Goal: Task Accomplishment & Management: Complete application form

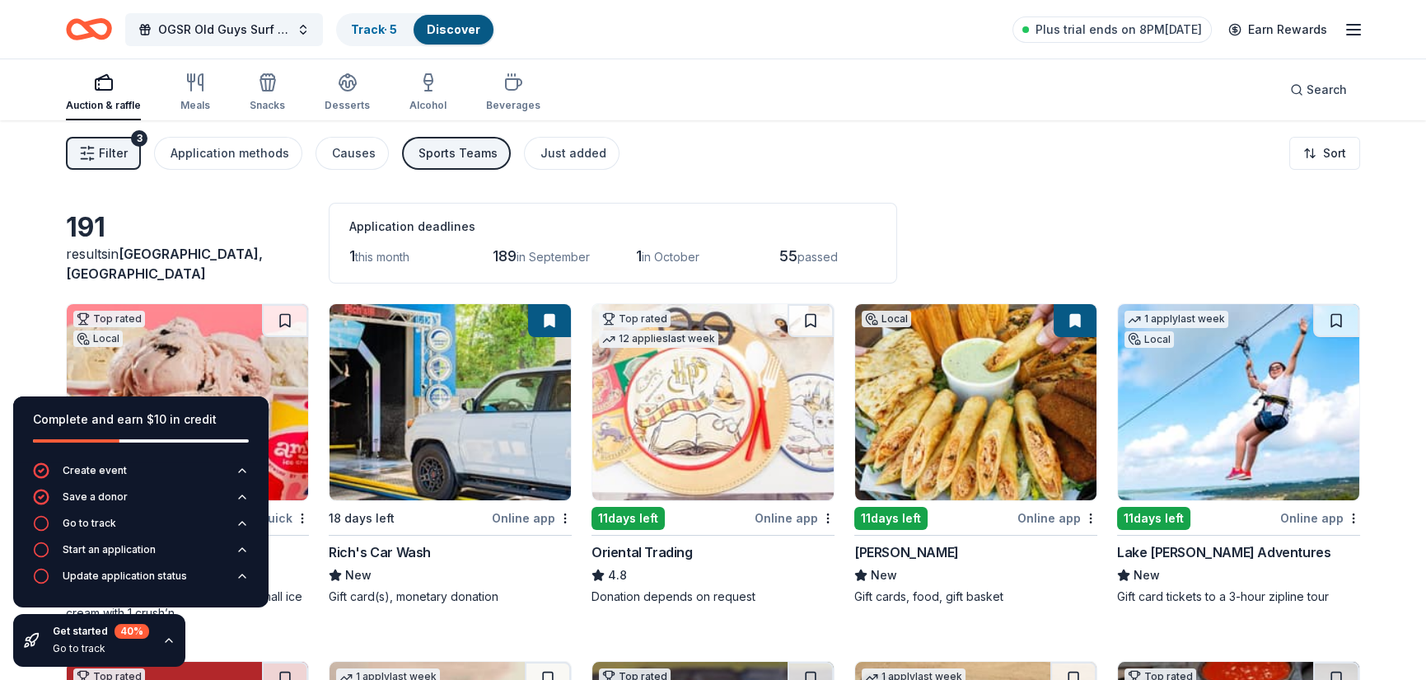
click at [428, 369] on img at bounding box center [449, 402] width 241 height 196
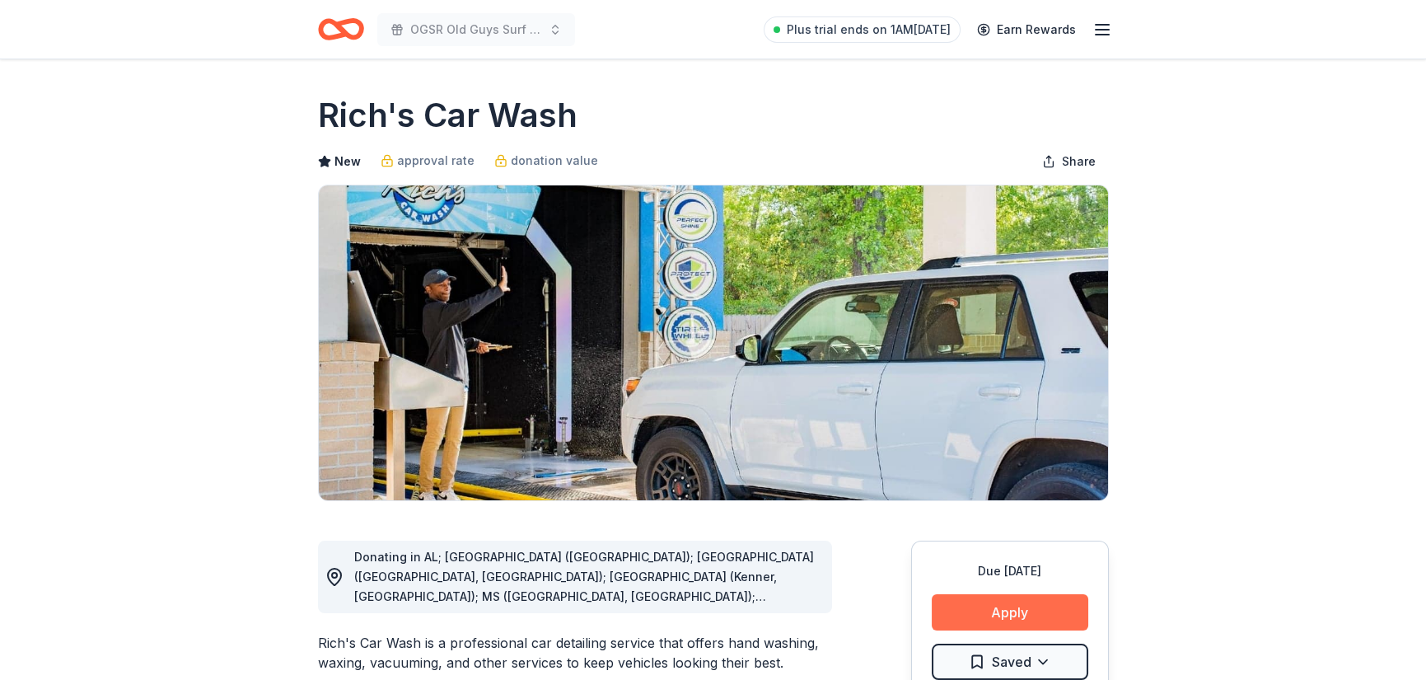
click at [1010, 608] on button "Apply" at bounding box center [1010, 612] width 157 height 36
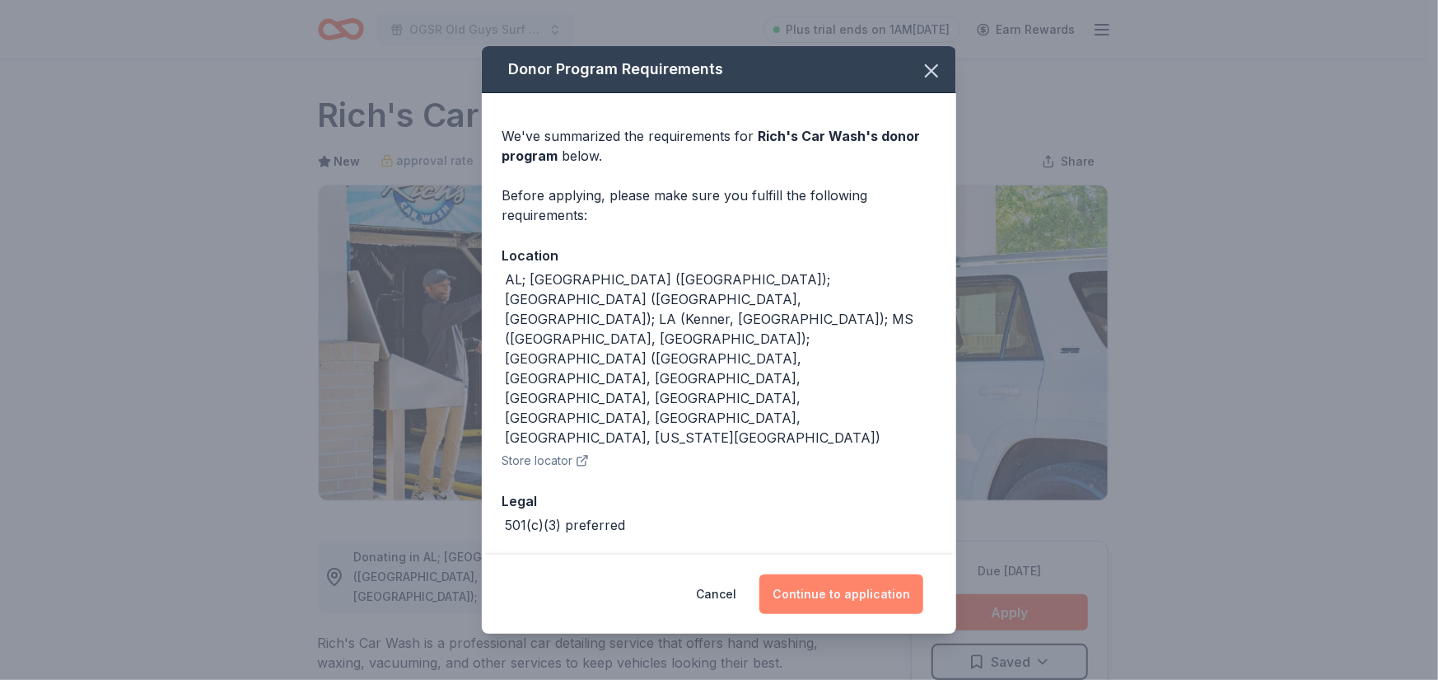
click at [856, 574] on button "Continue to application" at bounding box center [841, 594] width 164 height 40
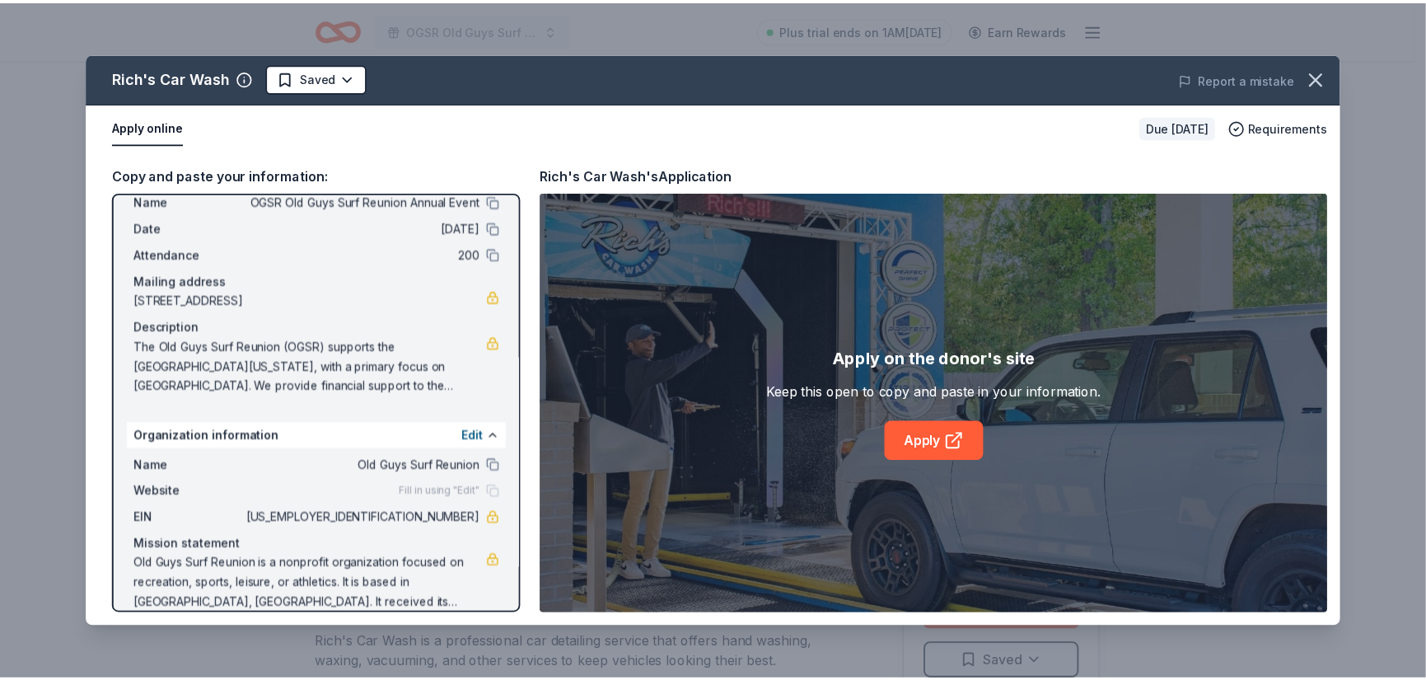
scroll to position [68, 0]
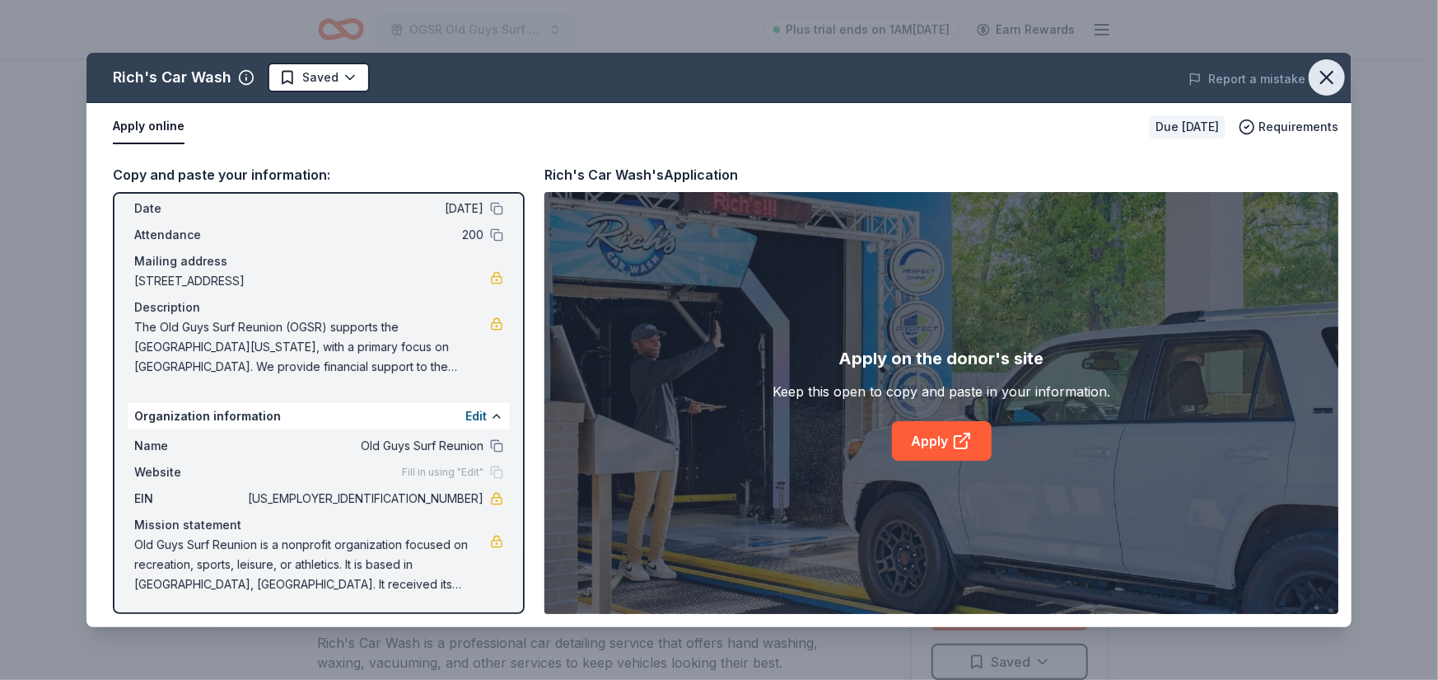
click at [1329, 76] on icon "button" at bounding box center [1327, 78] width 12 height 12
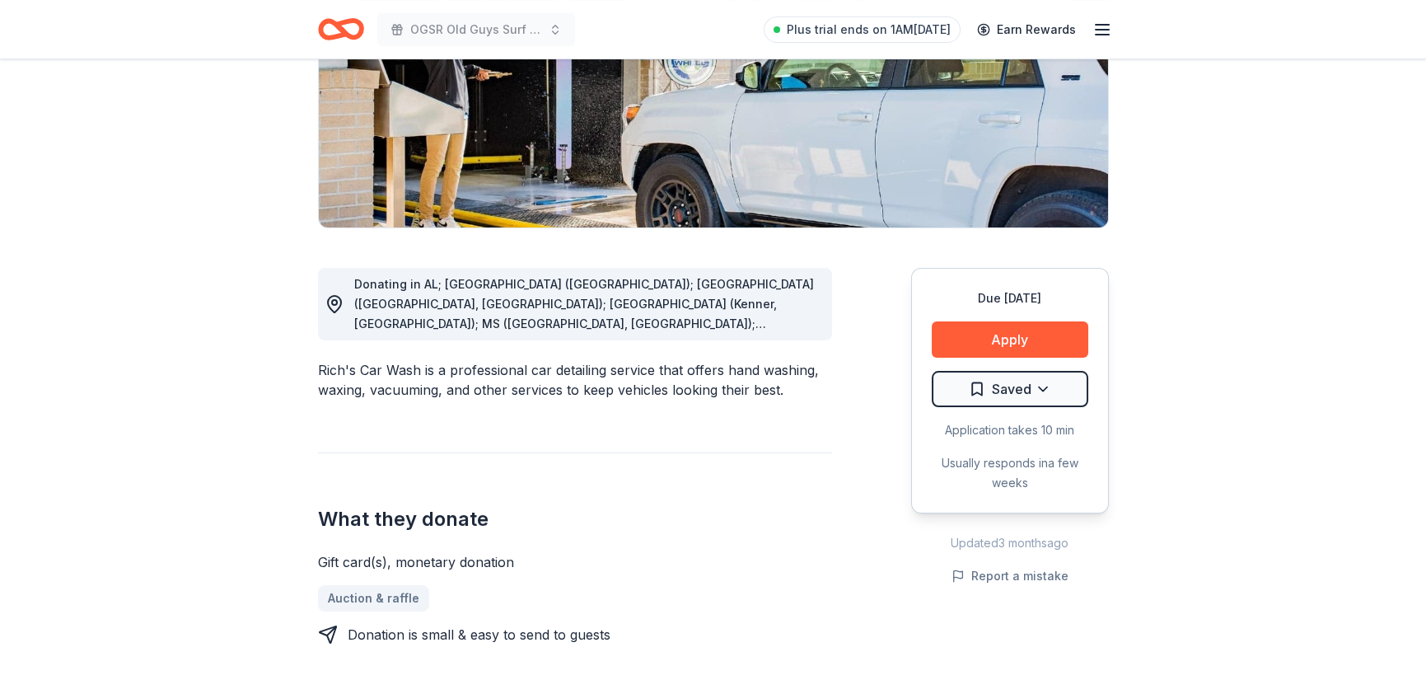
scroll to position [0, 0]
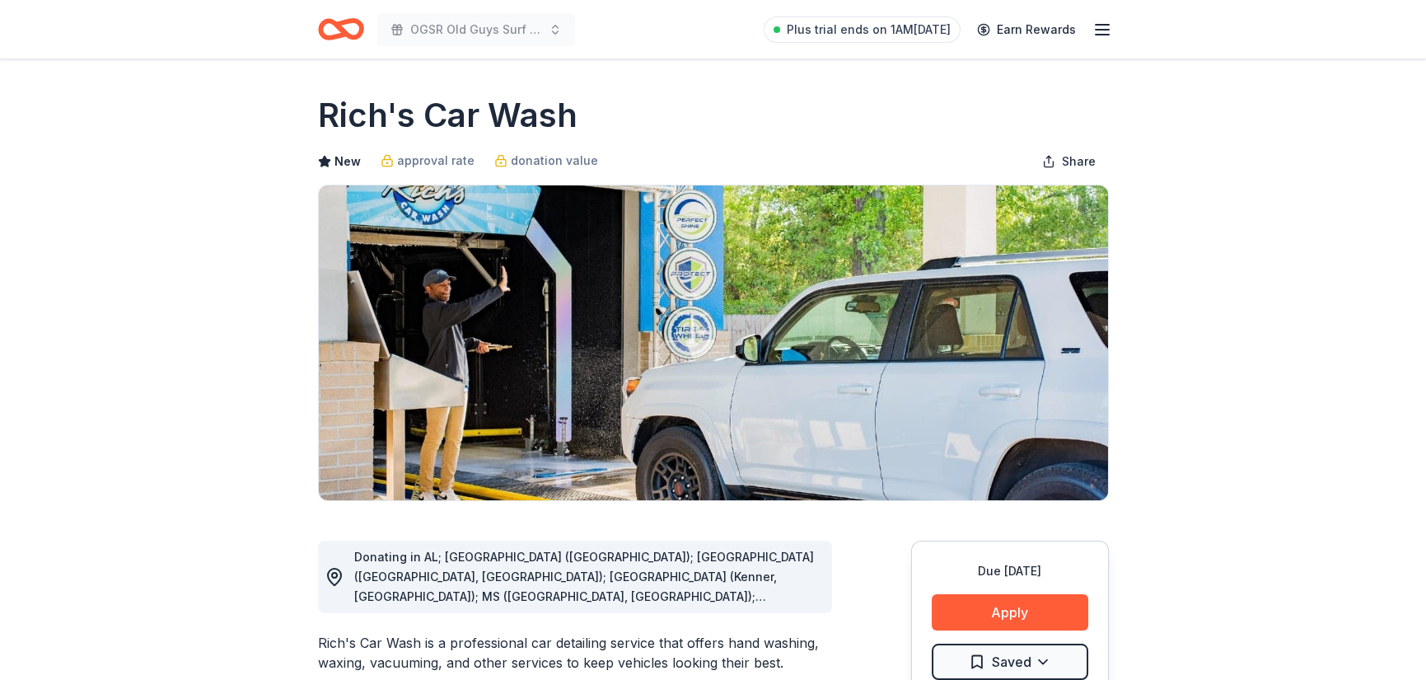
click at [345, 30] on icon "Home" at bounding box center [333, 29] width 26 height 16
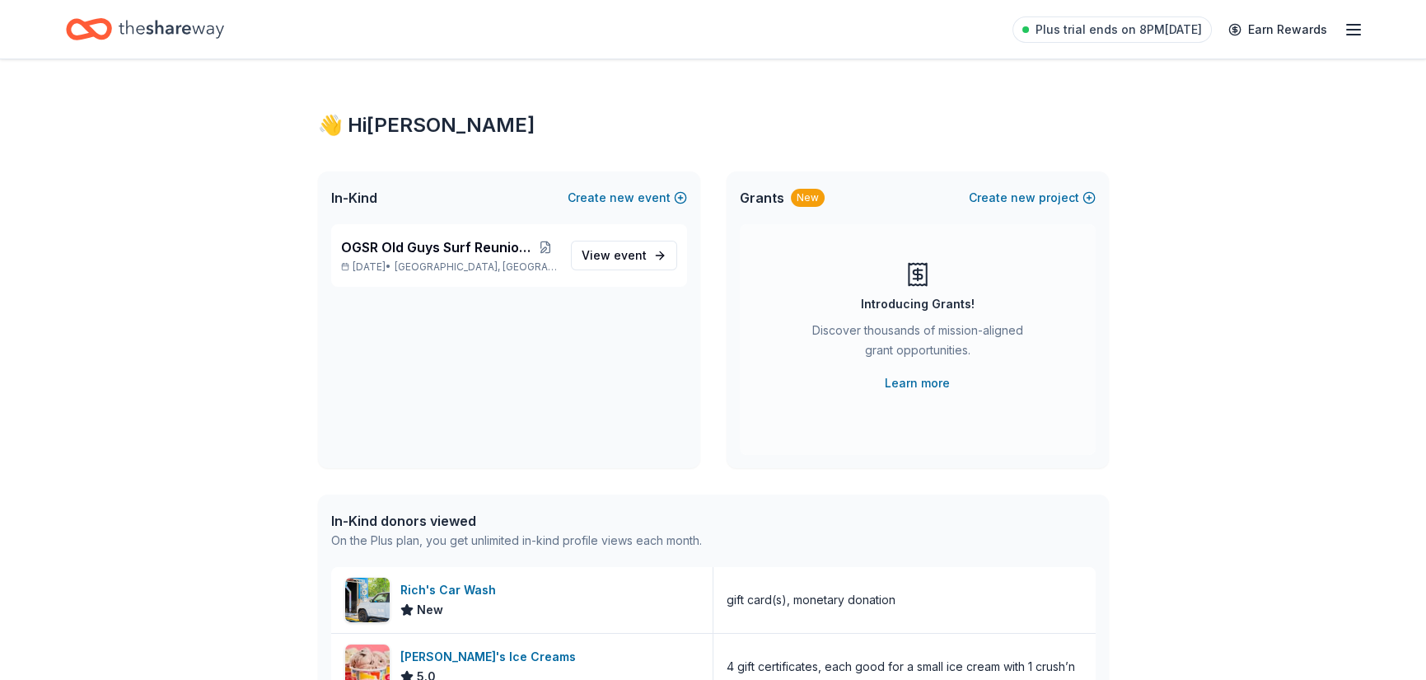
click at [1348, 26] on icon "button" at bounding box center [1353, 30] width 20 height 20
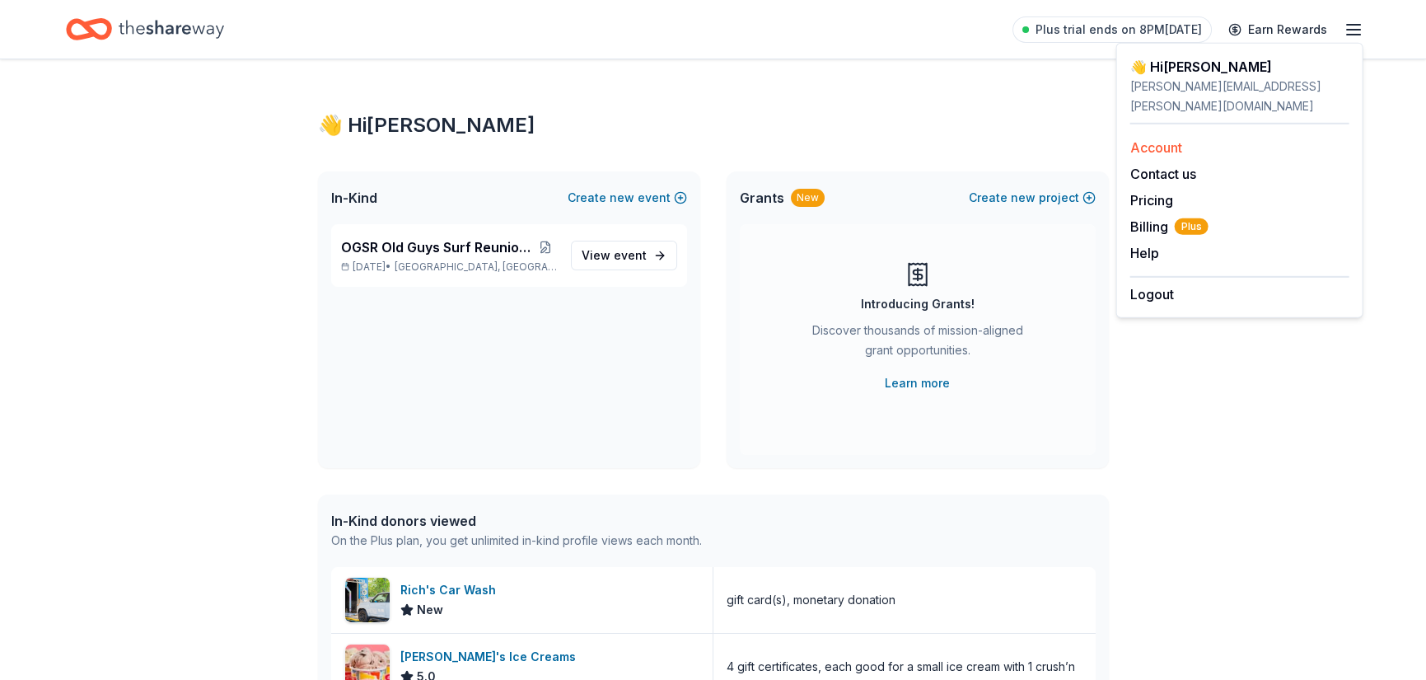
click at [1161, 139] on link "Account" at bounding box center [1156, 147] width 52 height 16
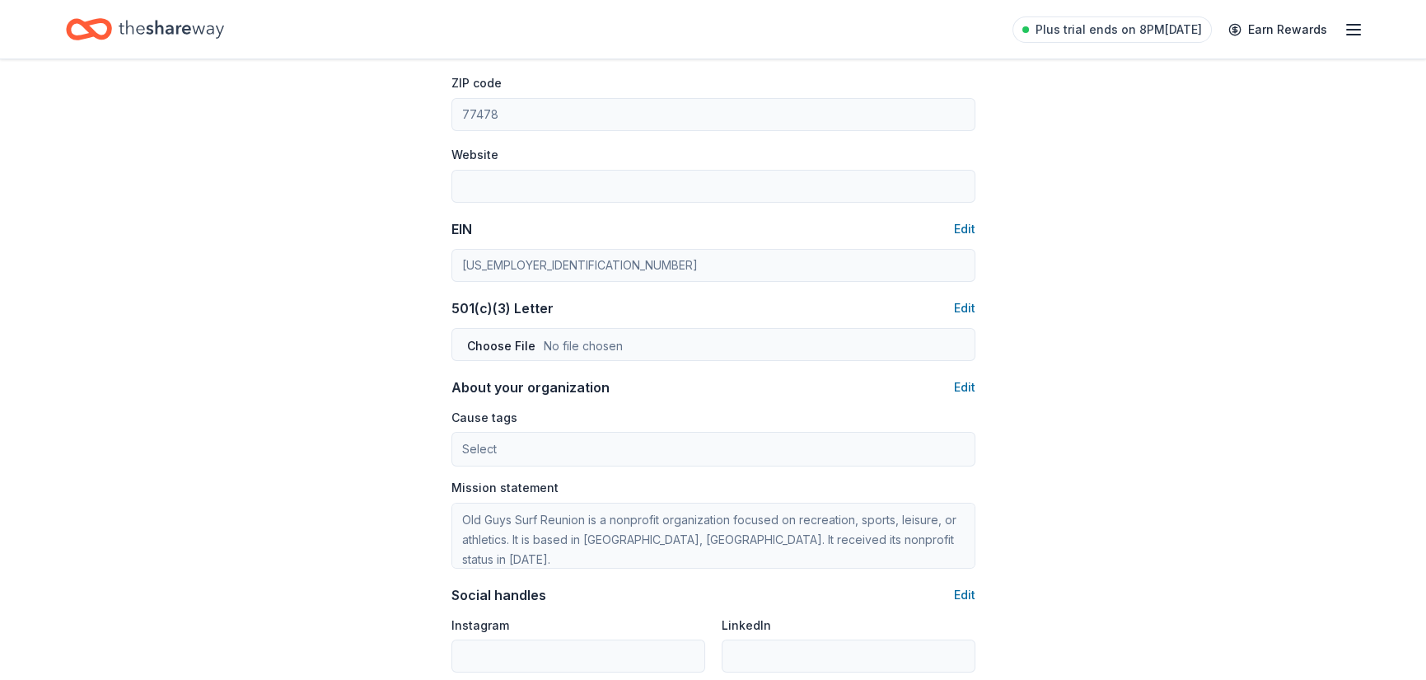
scroll to position [696, 0]
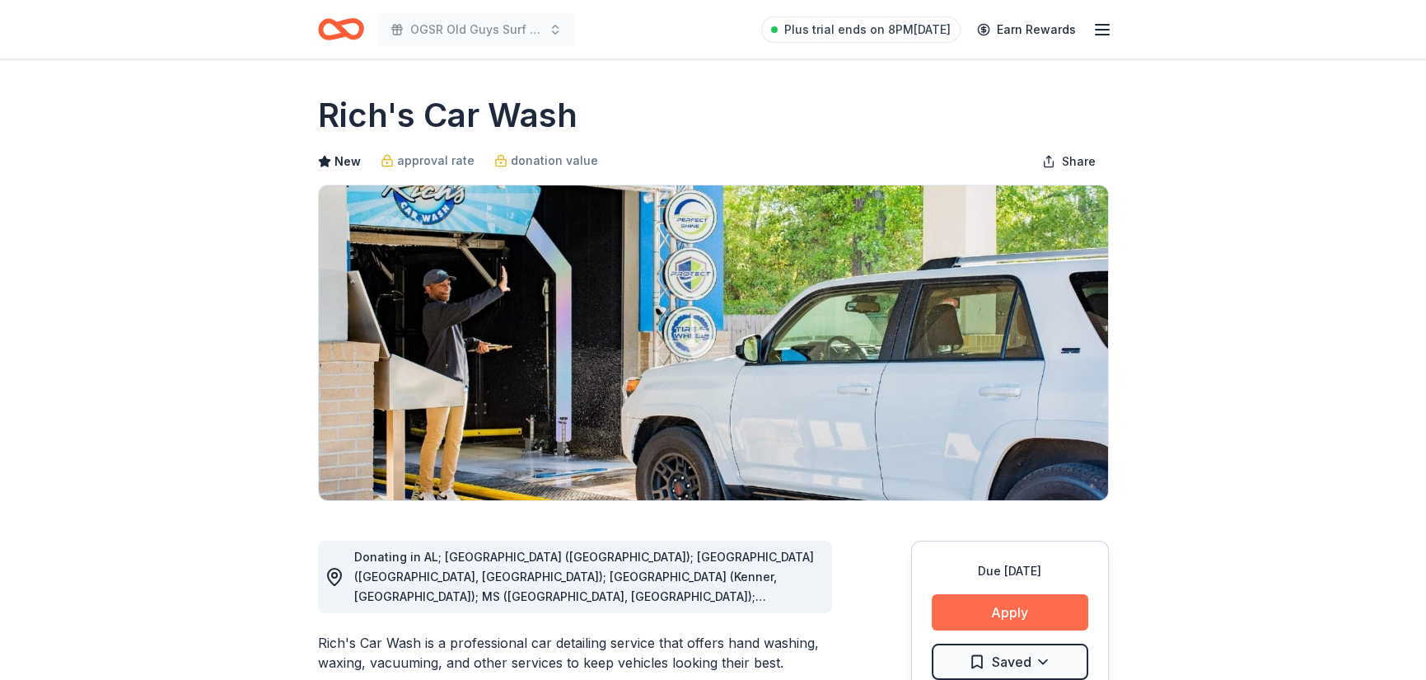
click at [1005, 613] on button "Apply" at bounding box center [1010, 612] width 157 height 36
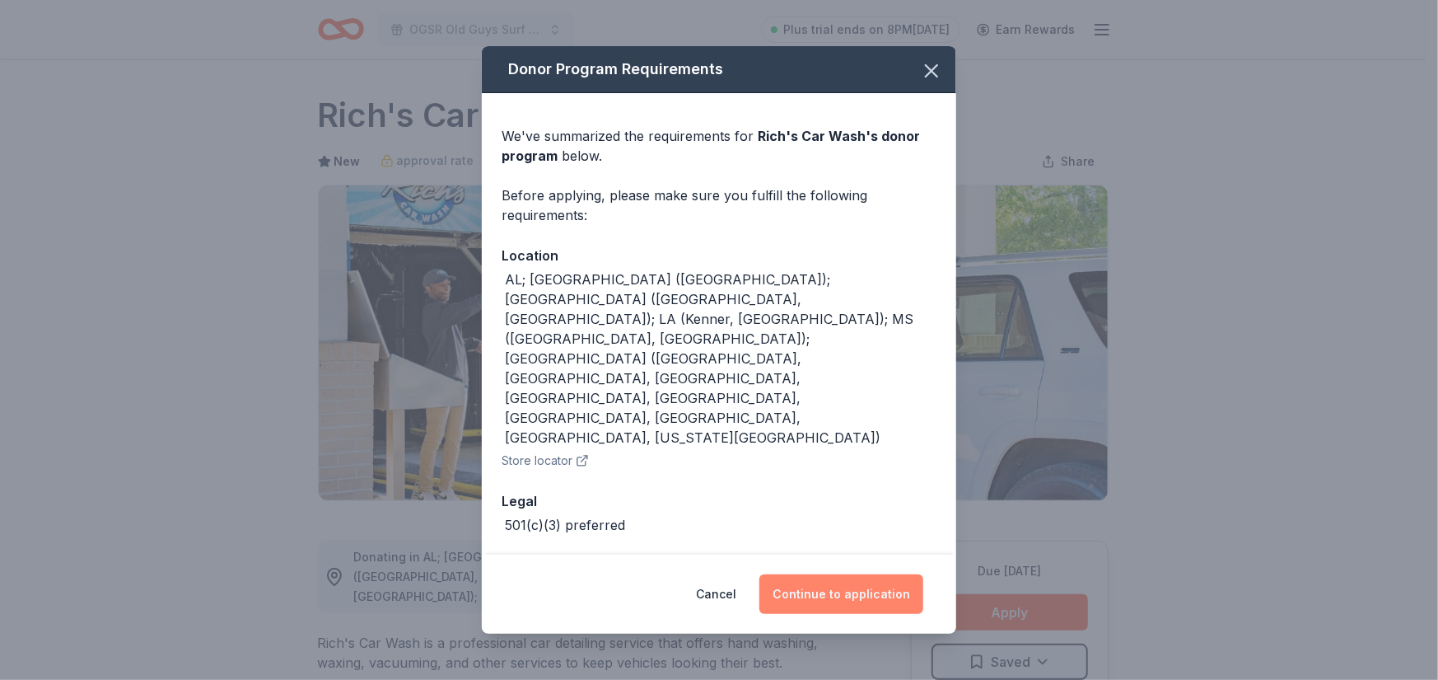
click at [862, 574] on button "Continue to application" at bounding box center [841, 594] width 164 height 40
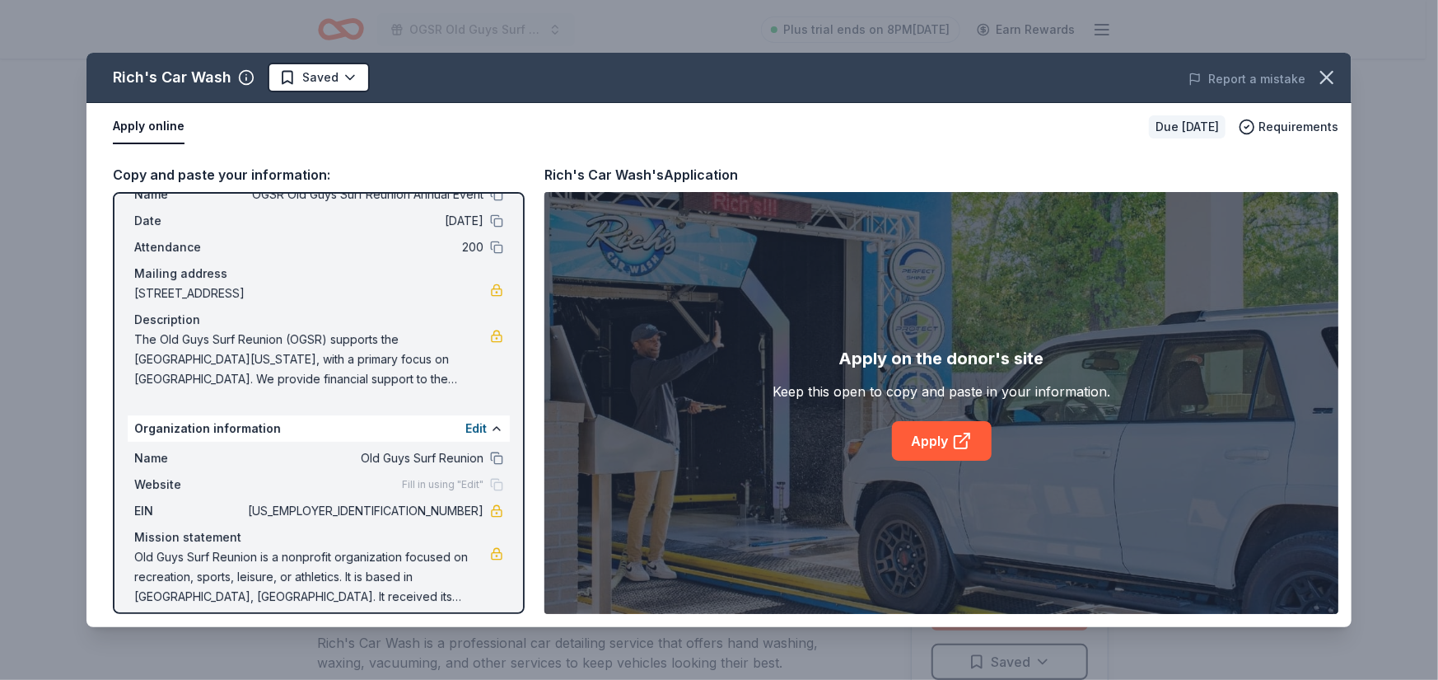
scroll to position [68, 0]
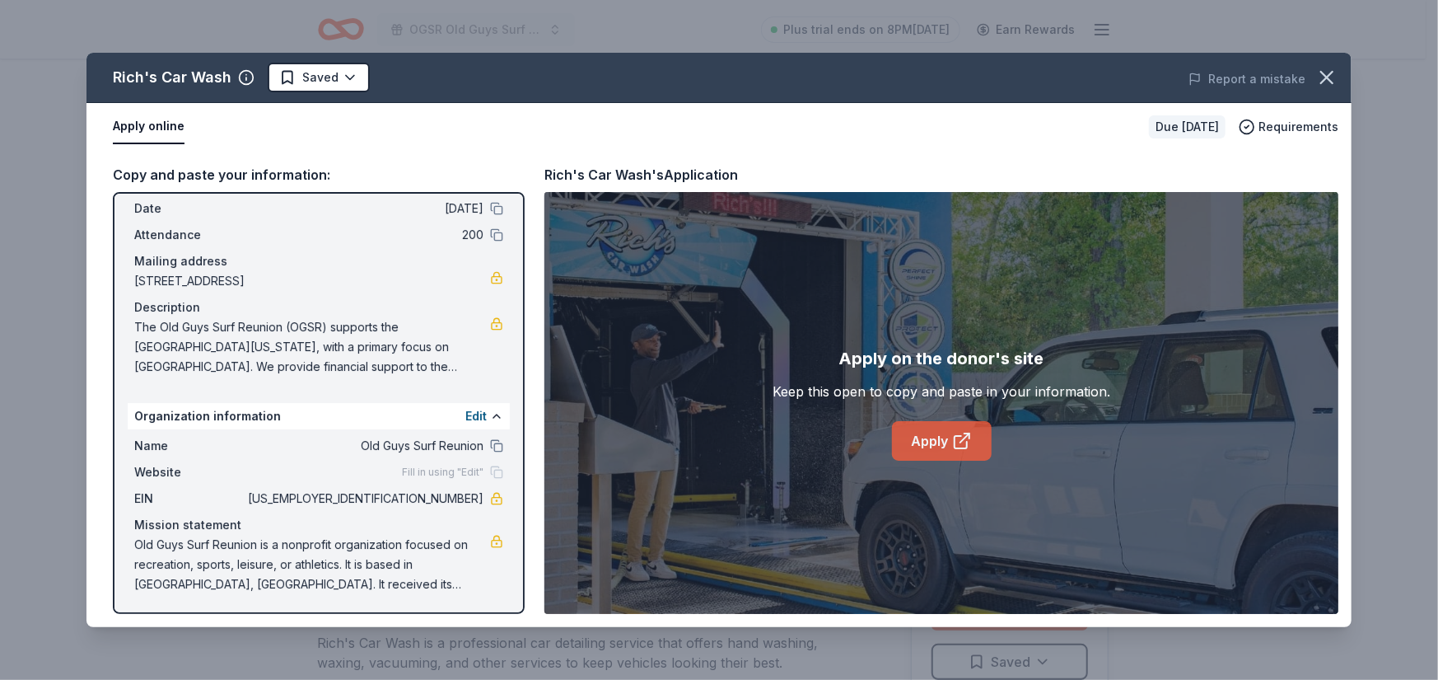
click at [937, 438] on link "Apply" at bounding box center [942, 441] width 100 height 40
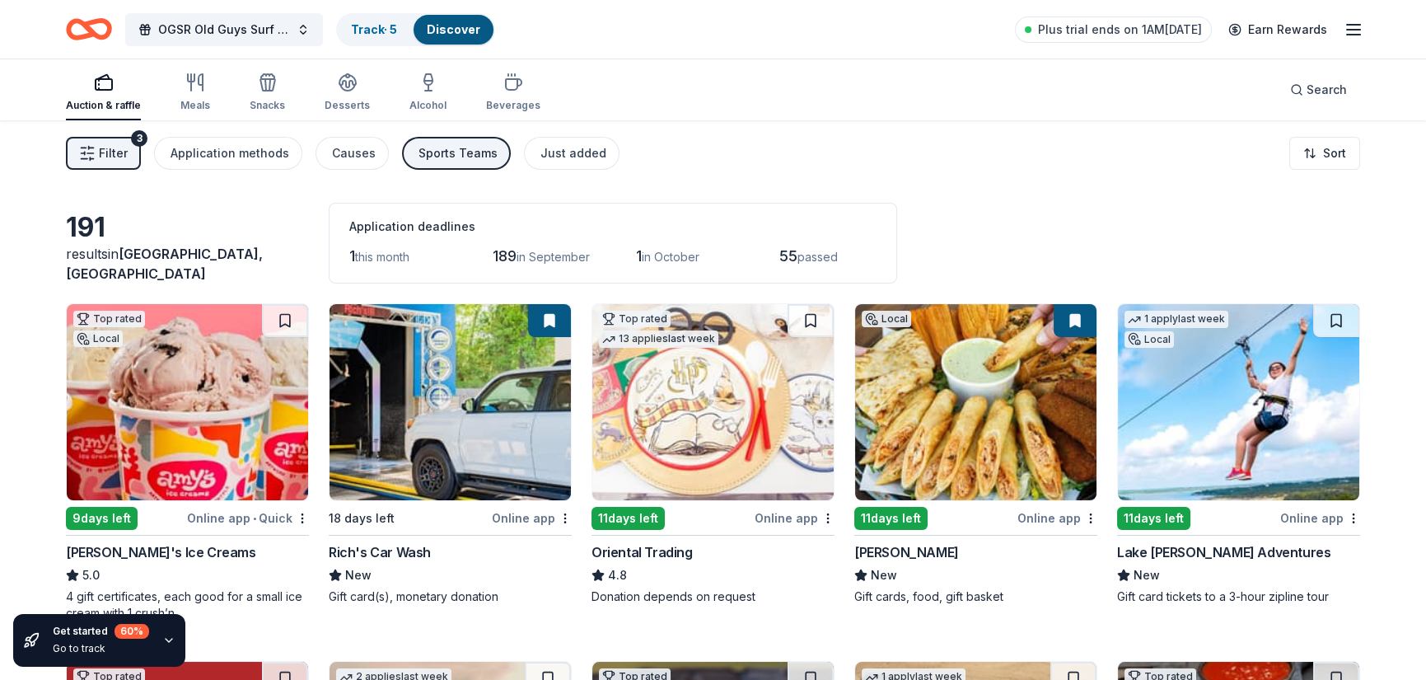
click at [699, 444] on img at bounding box center [712, 402] width 241 height 196
click at [983, 386] on img at bounding box center [975, 402] width 241 height 196
click at [1231, 394] on img at bounding box center [1238, 402] width 241 height 196
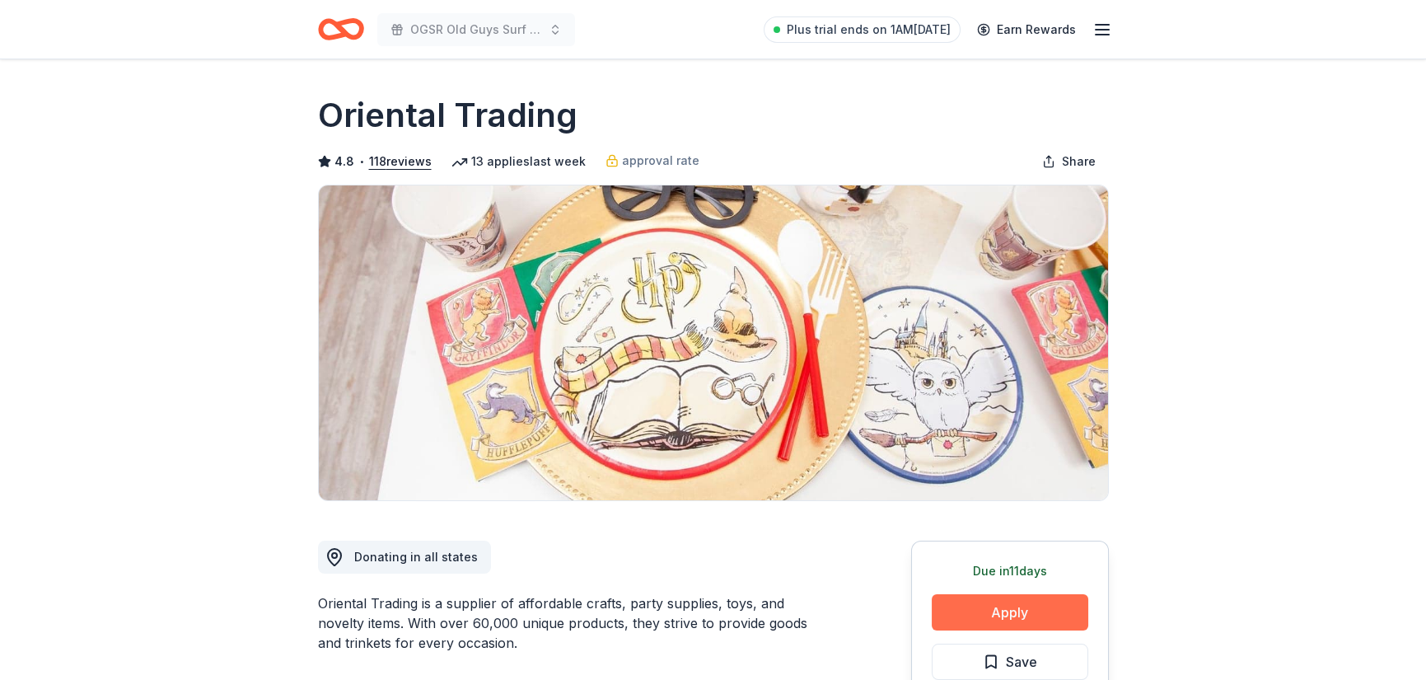
click at [1036, 609] on button "Apply" at bounding box center [1010, 612] width 157 height 36
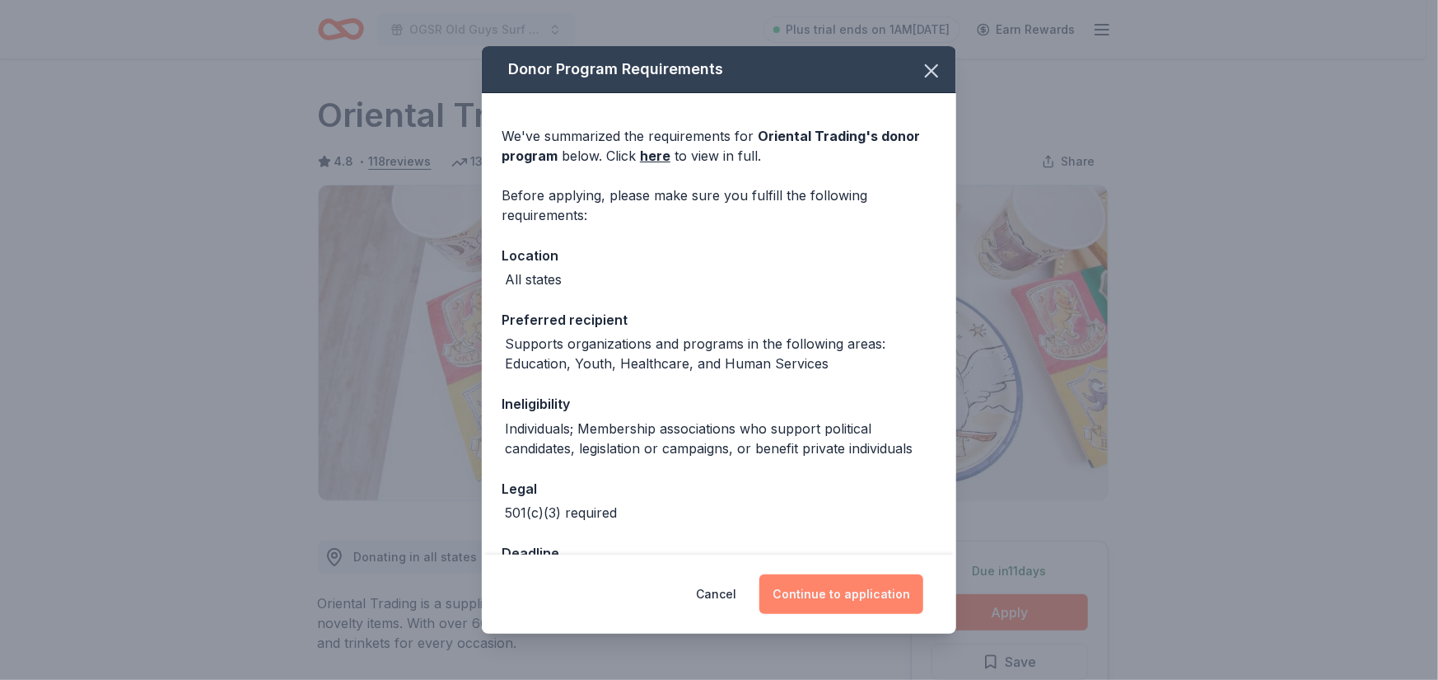
click at [853, 592] on button "Continue to application" at bounding box center [841, 594] width 164 height 40
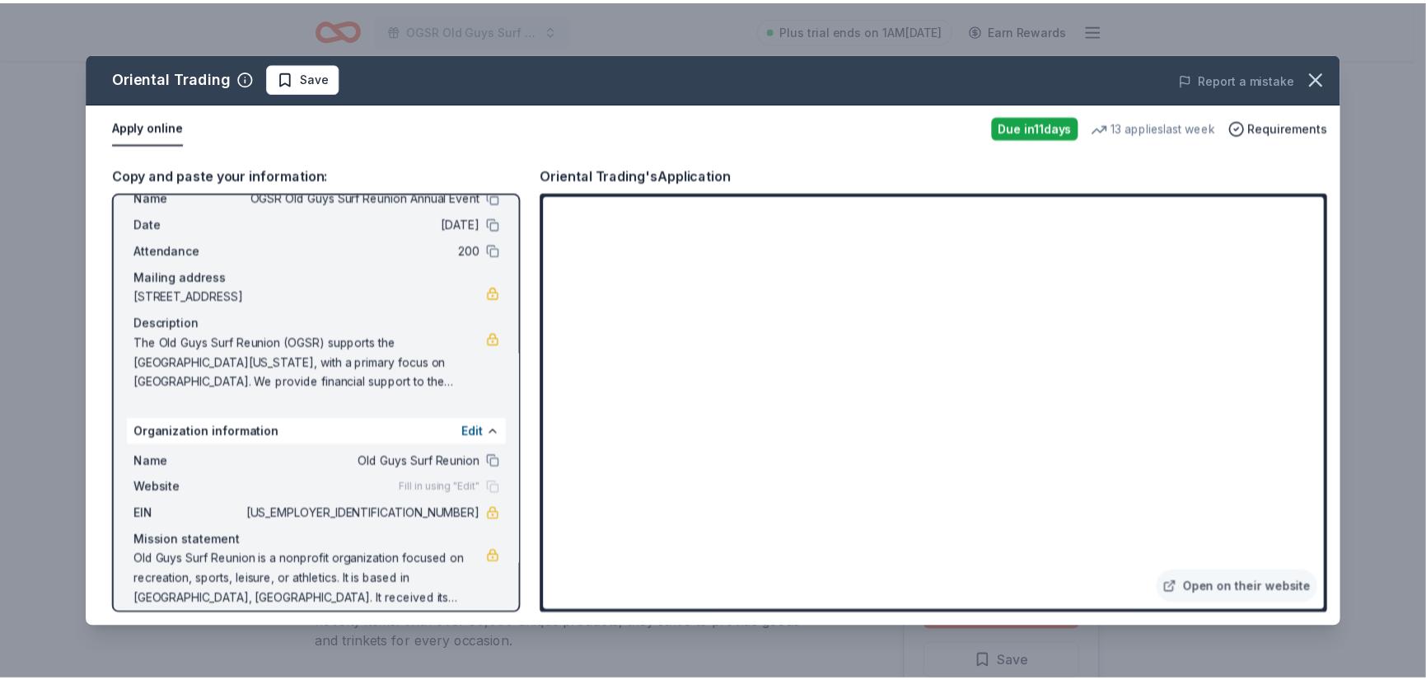
scroll to position [68, 0]
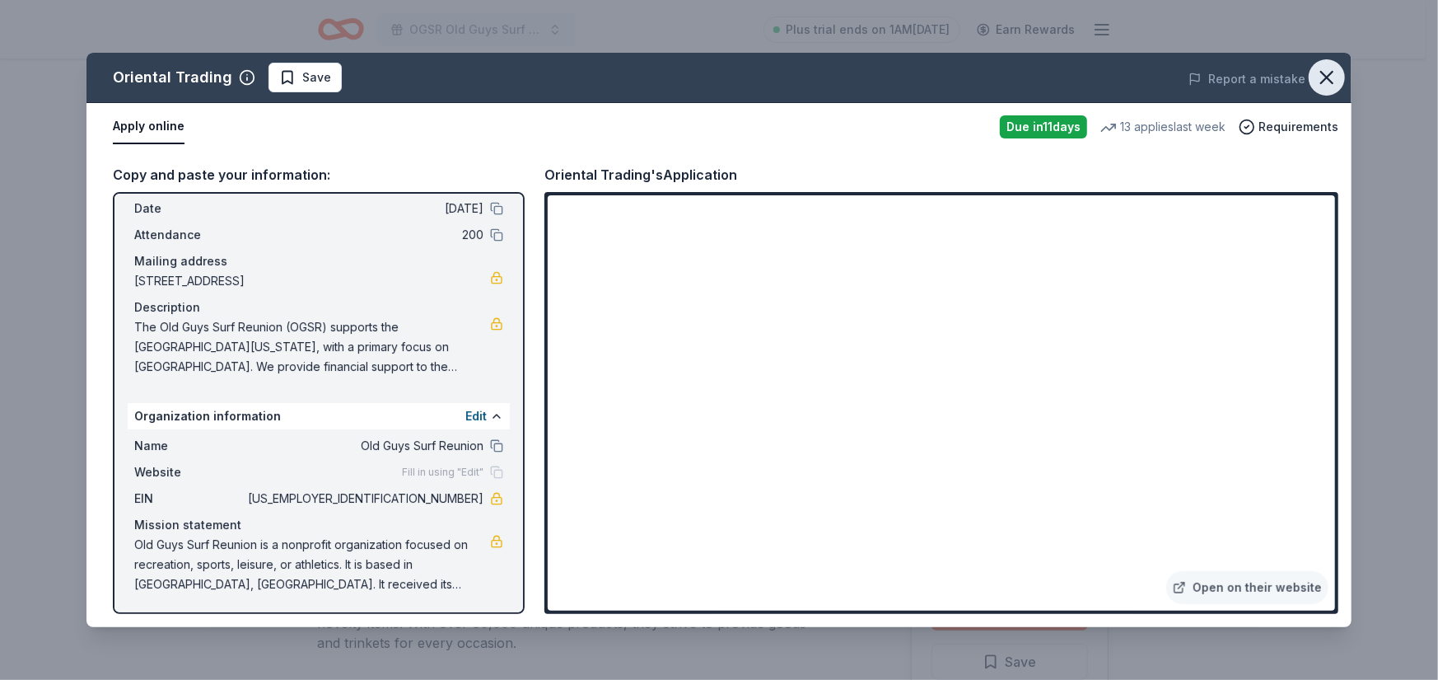
click at [1324, 75] on icon "button" at bounding box center [1326, 77] width 23 height 23
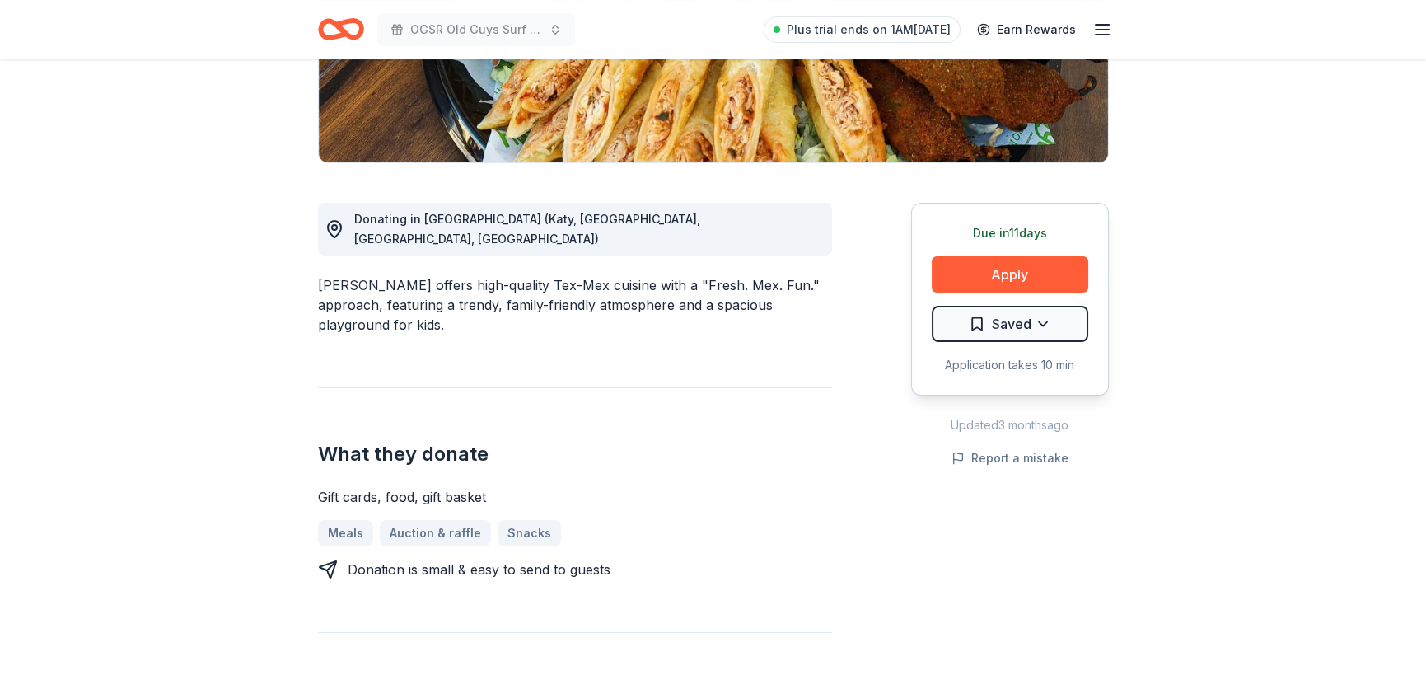
scroll to position [351, 0]
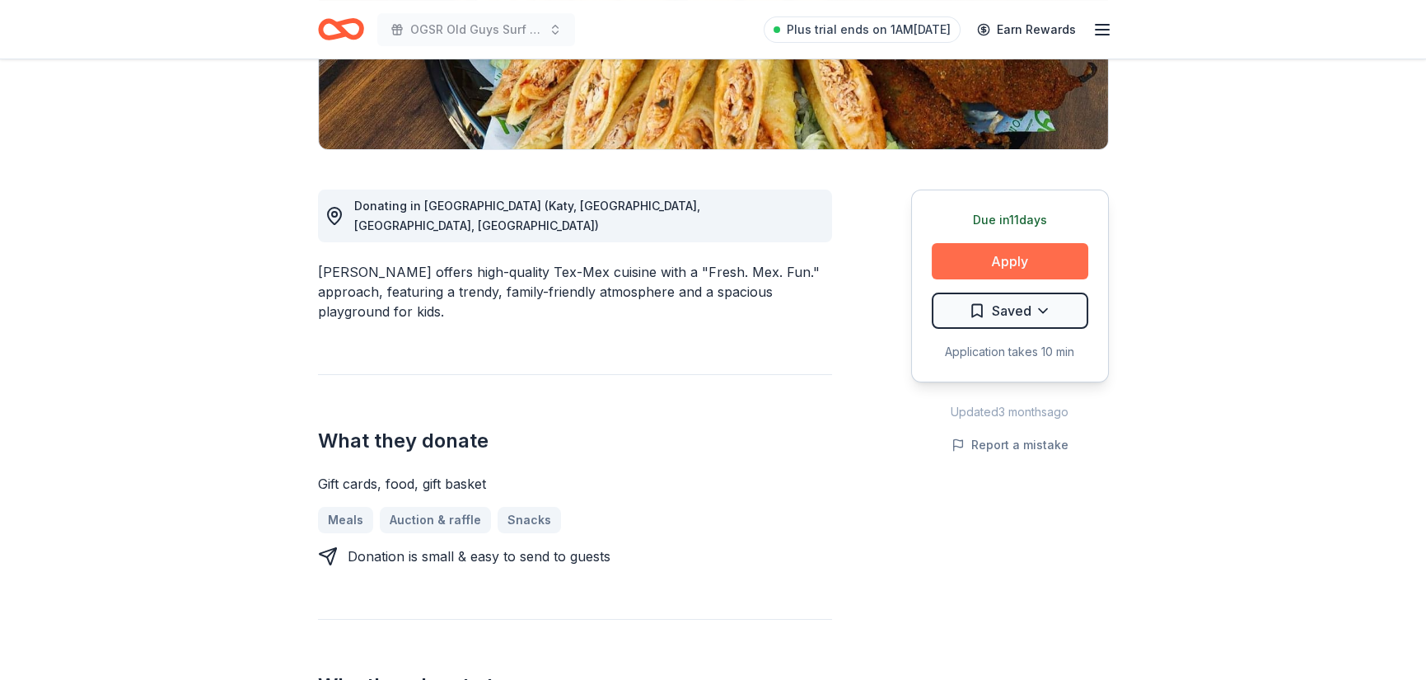
click at [993, 270] on button "Apply" at bounding box center [1010, 261] width 157 height 36
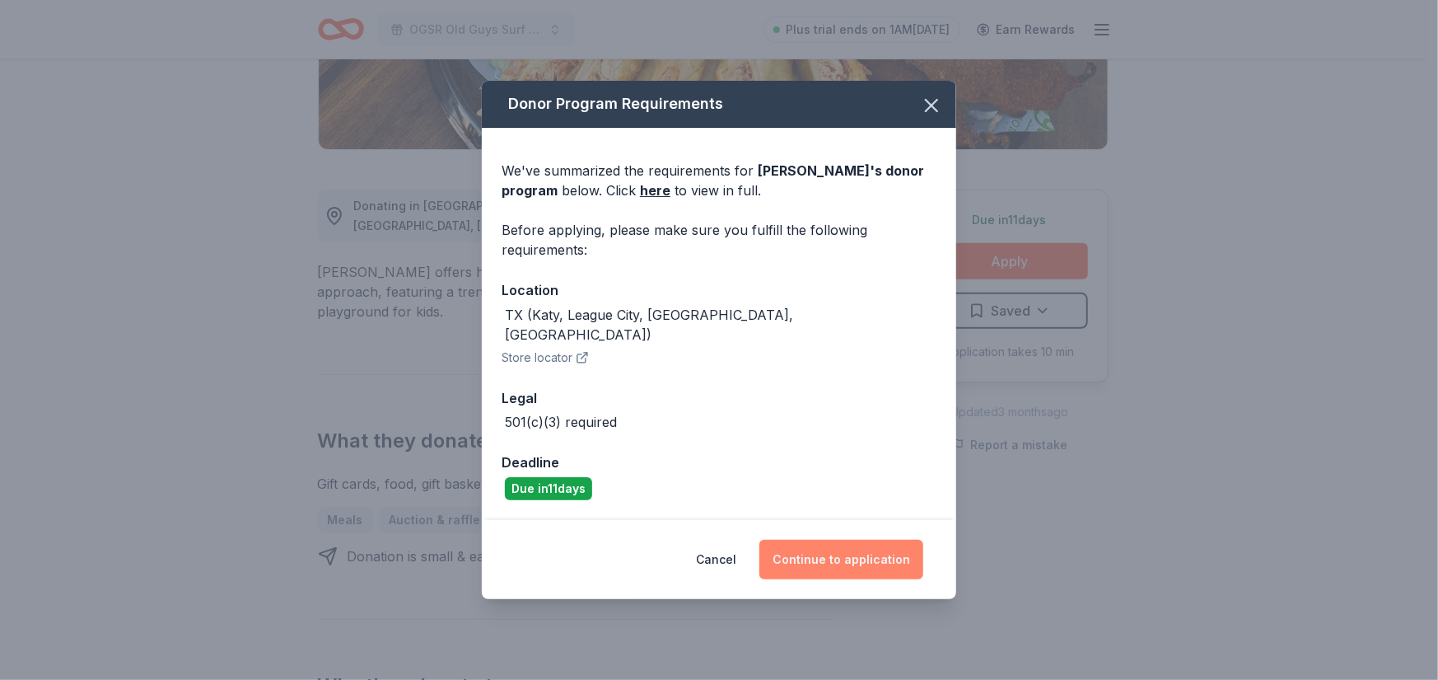
click at [853, 549] on button "Continue to application" at bounding box center [841, 560] width 164 height 40
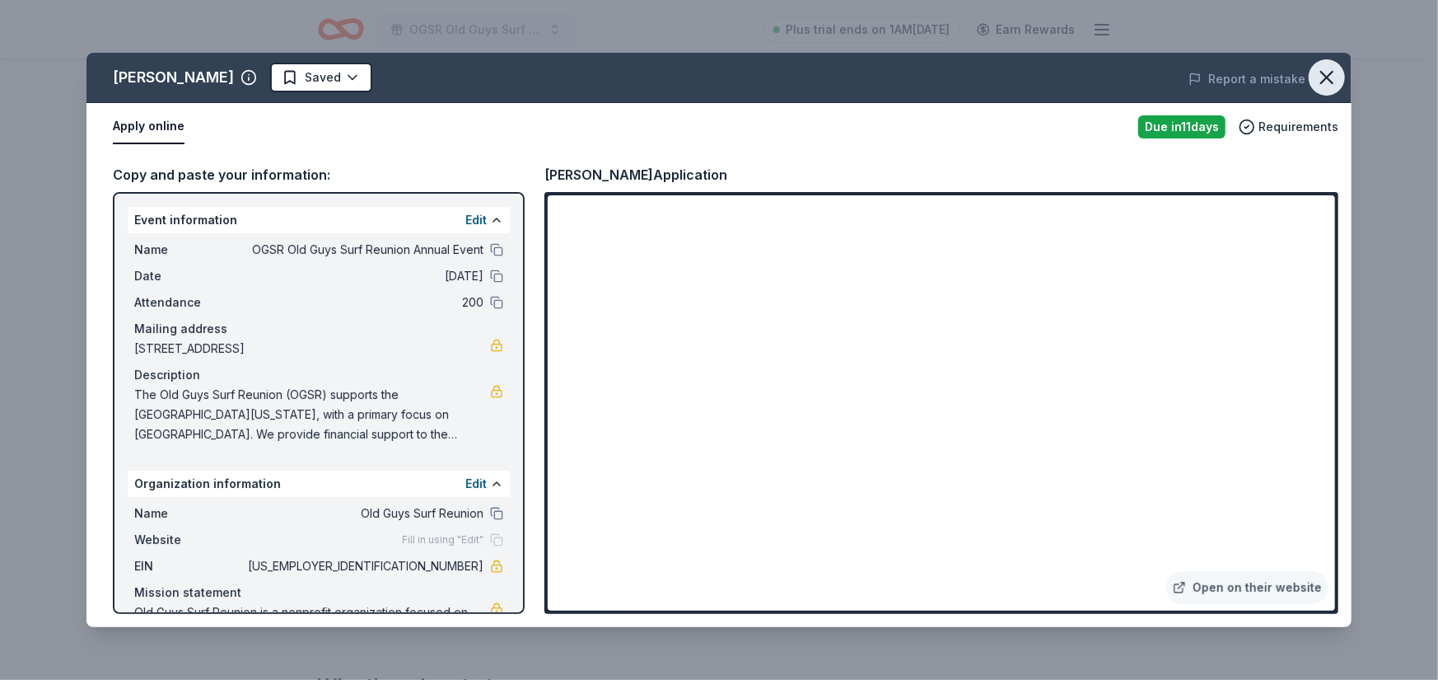
click at [1322, 72] on icon "button" at bounding box center [1327, 78] width 12 height 12
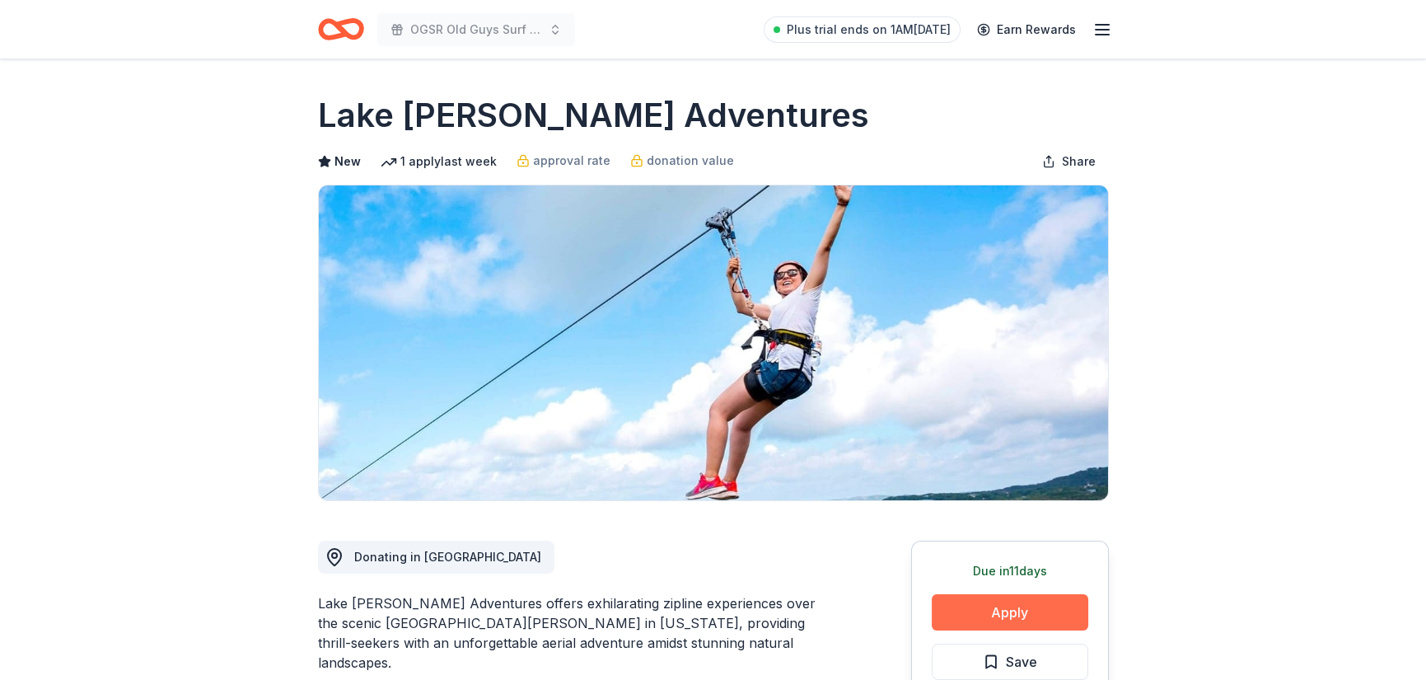
click at [974, 606] on button "Apply" at bounding box center [1010, 612] width 157 height 36
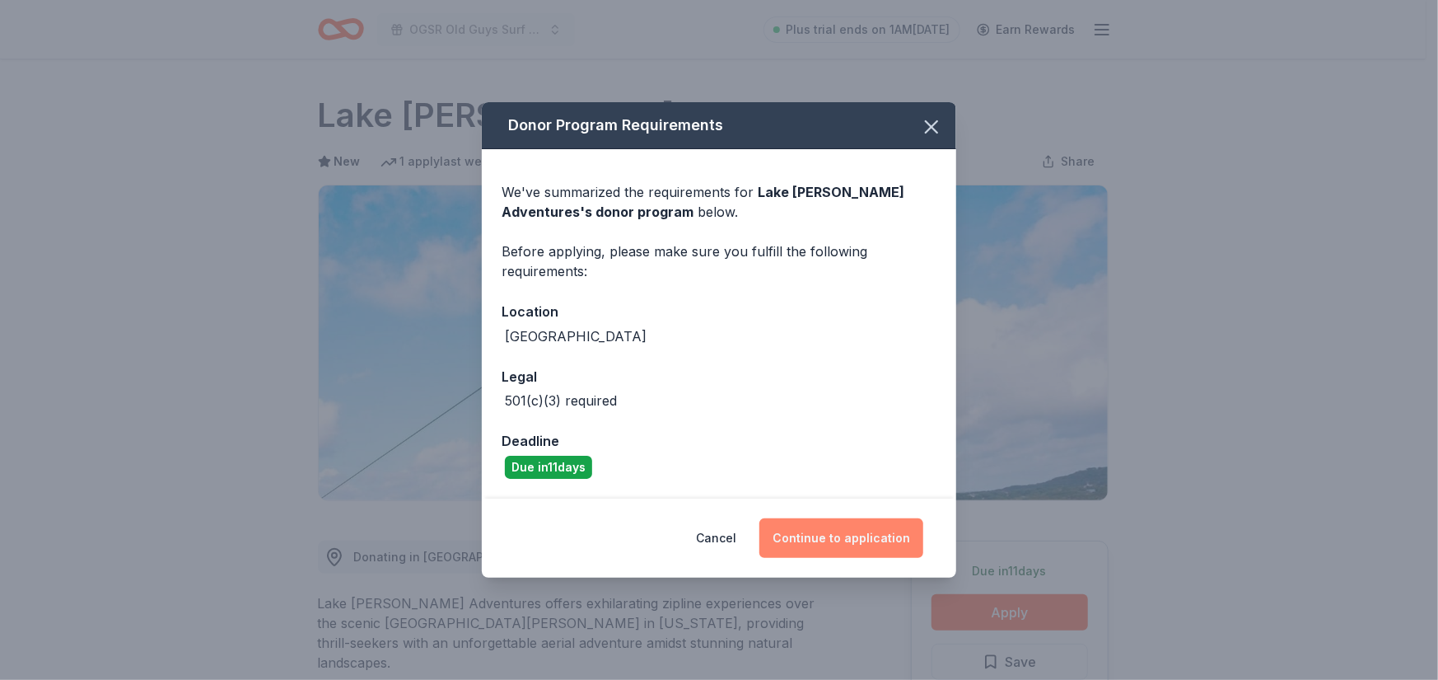
click at [847, 535] on button "Continue to application" at bounding box center [841, 538] width 164 height 40
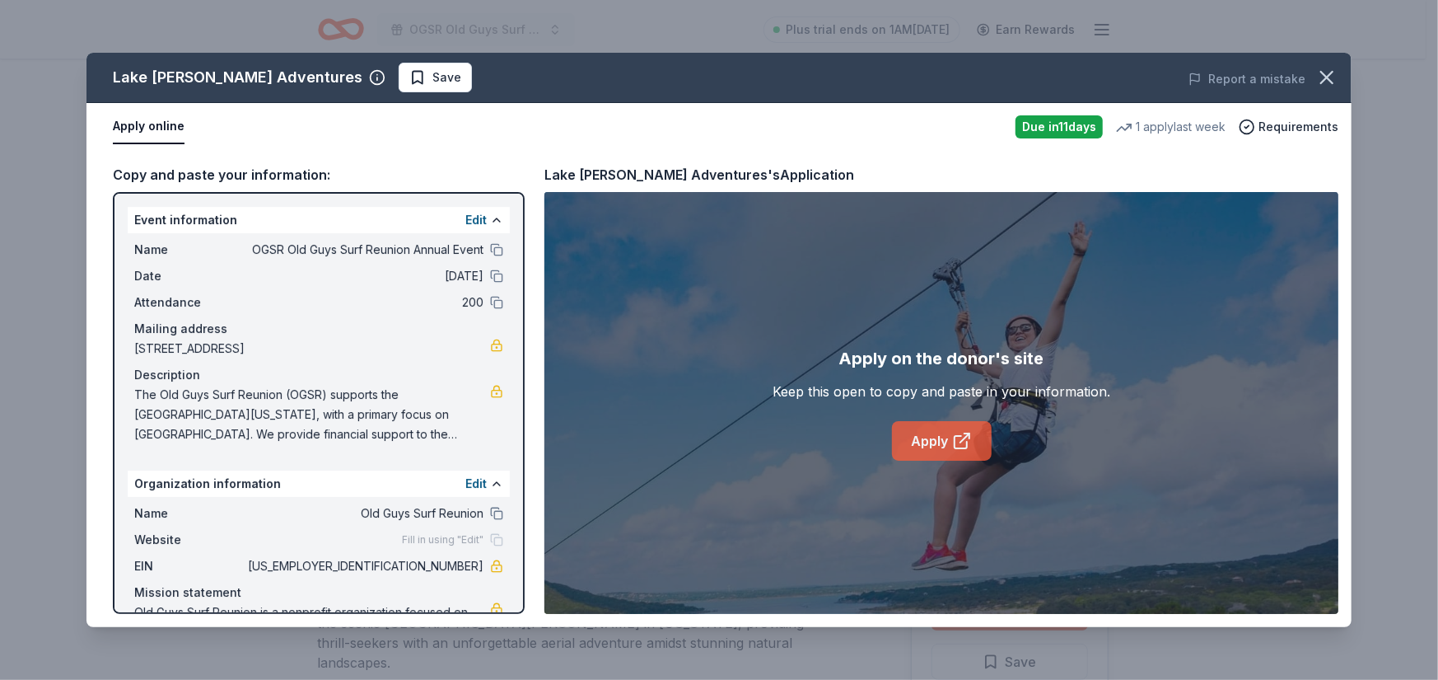
click at [928, 443] on link "Apply" at bounding box center [942, 441] width 100 height 40
